Goal: Check status: Check status

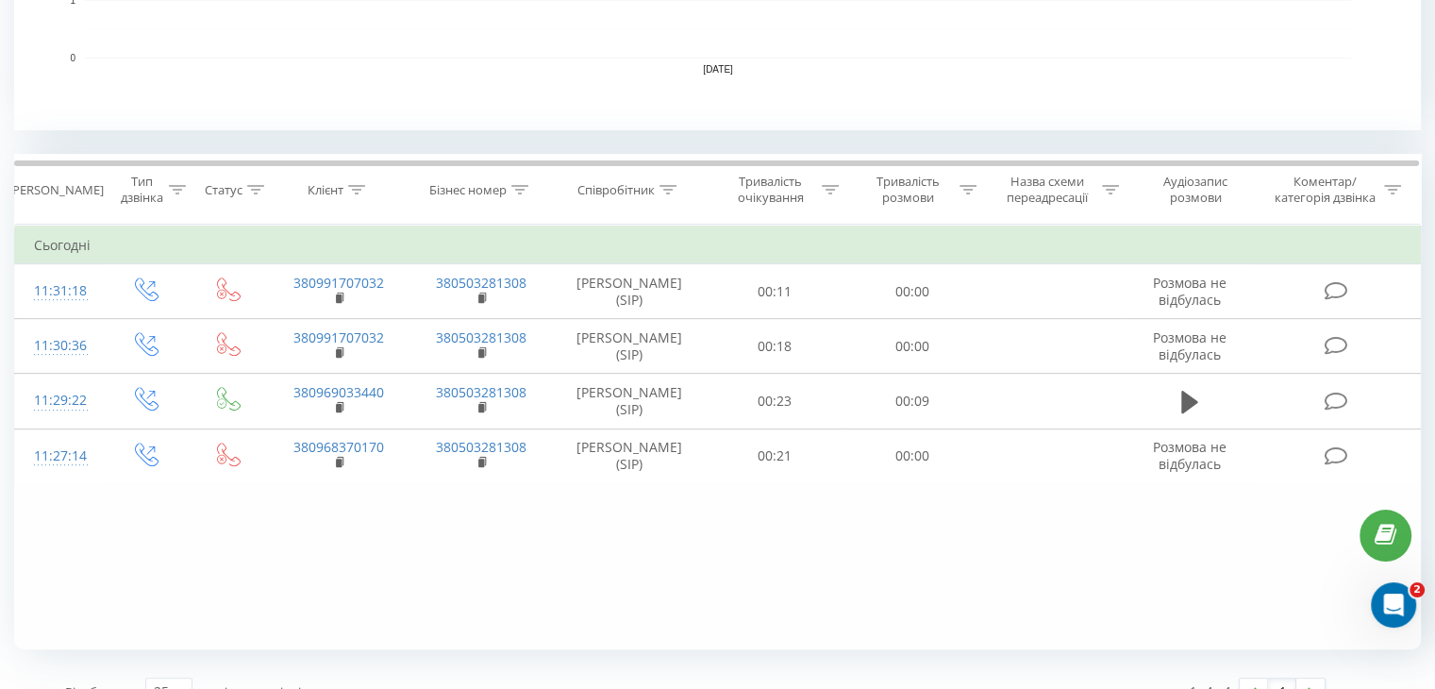
scroll to position [3, 0]
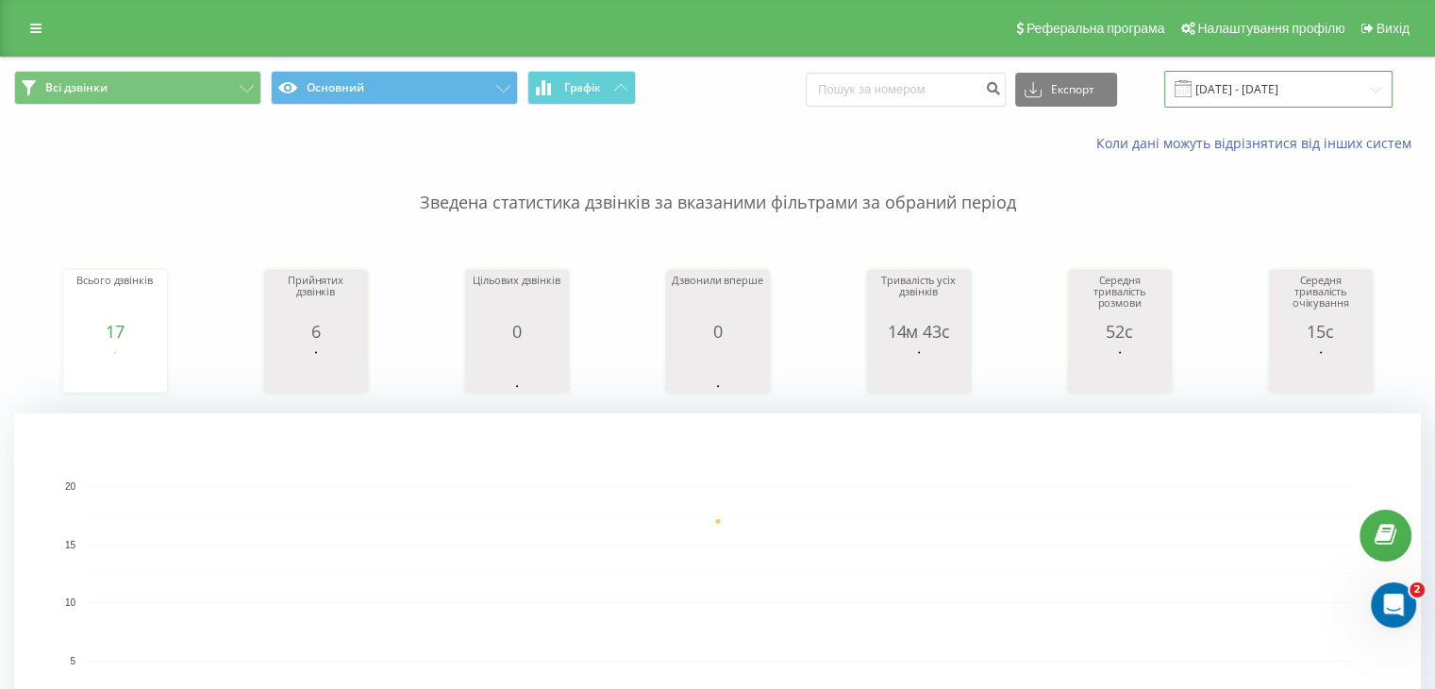
click at [1279, 99] on input "[DATE] - [DATE]" at bounding box center [1278, 89] width 228 height 37
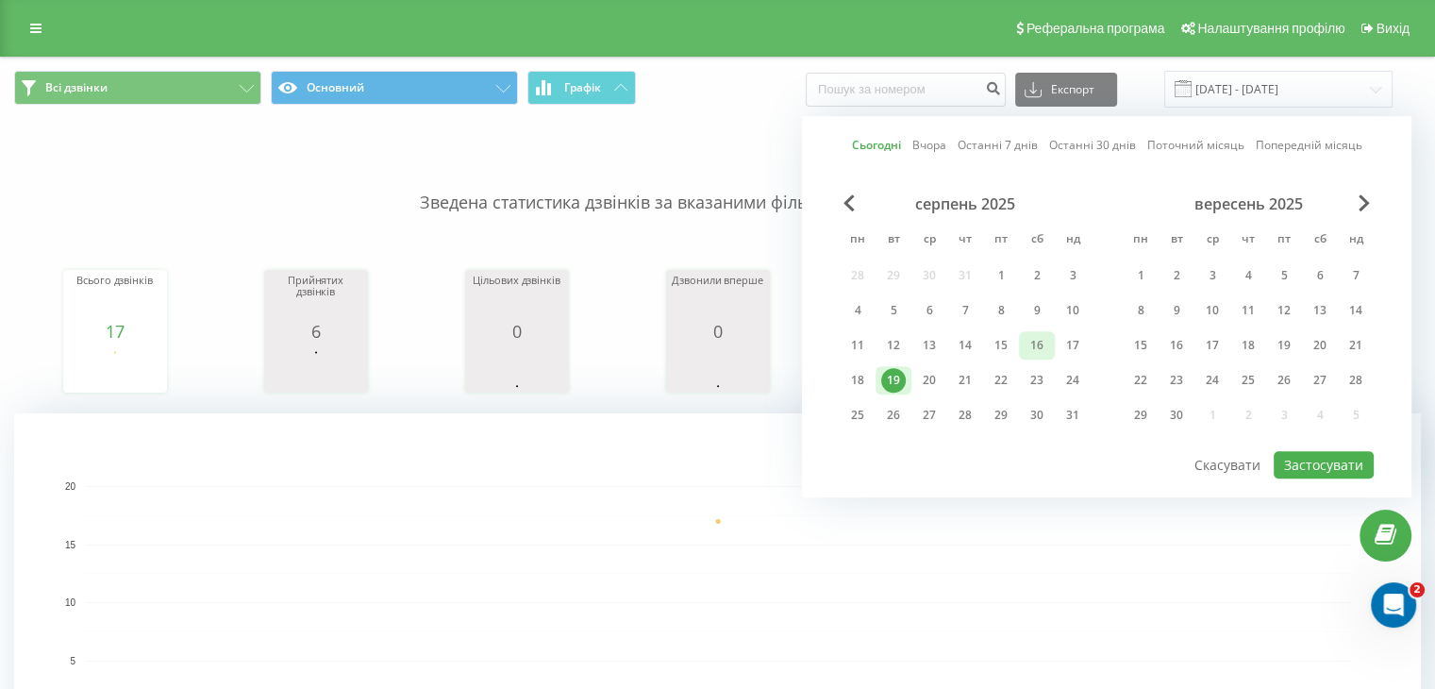
click at [1046, 341] on div "16" at bounding box center [1037, 345] width 25 height 25
click at [1332, 454] on button "Застосувати" at bounding box center [1324, 464] width 100 height 27
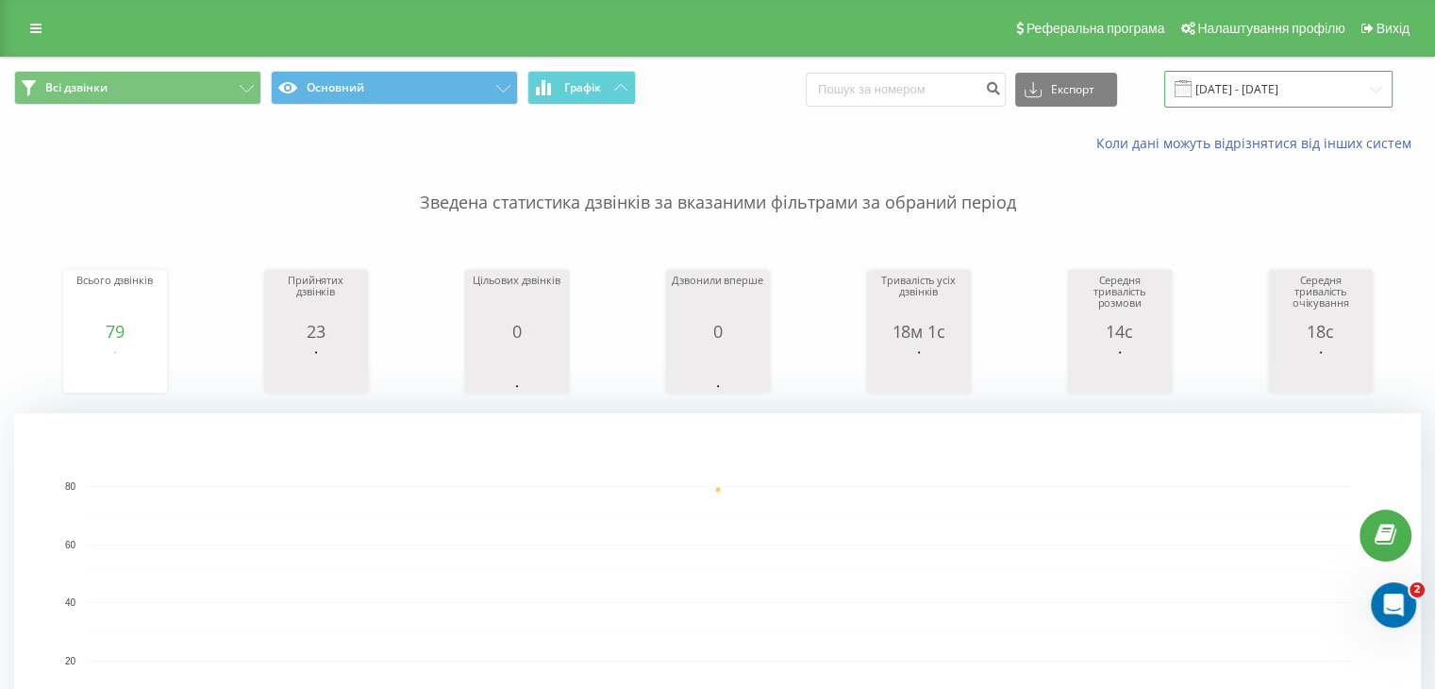
click at [1321, 90] on input "[DATE] - [DATE]" at bounding box center [1278, 89] width 228 height 37
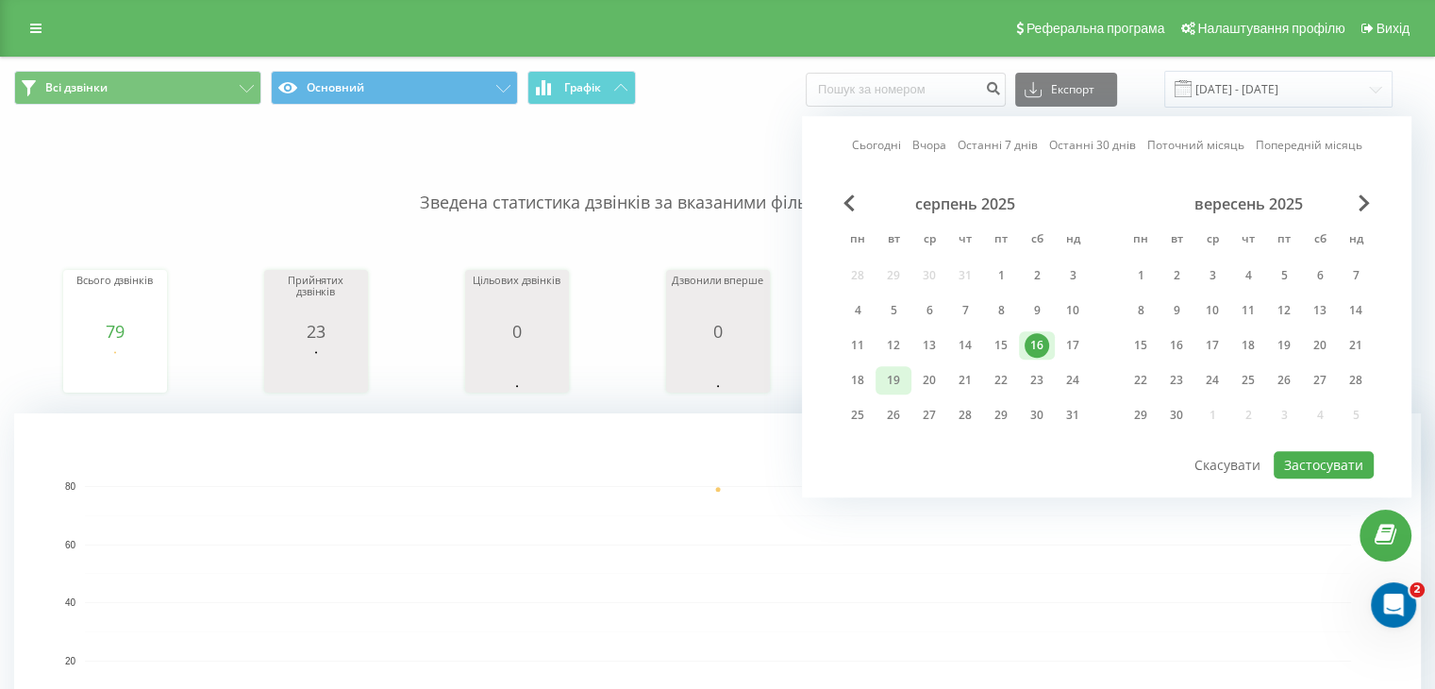
click at [893, 381] on div "19" at bounding box center [893, 380] width 25 height 25
click at [1329, 451] on button "Застосувати" at bounding box center [1324, 464] width 100 height 27
type input "[DATE] - [DATE]"
